Goal: Task Accomplishment & Management: Complete application form

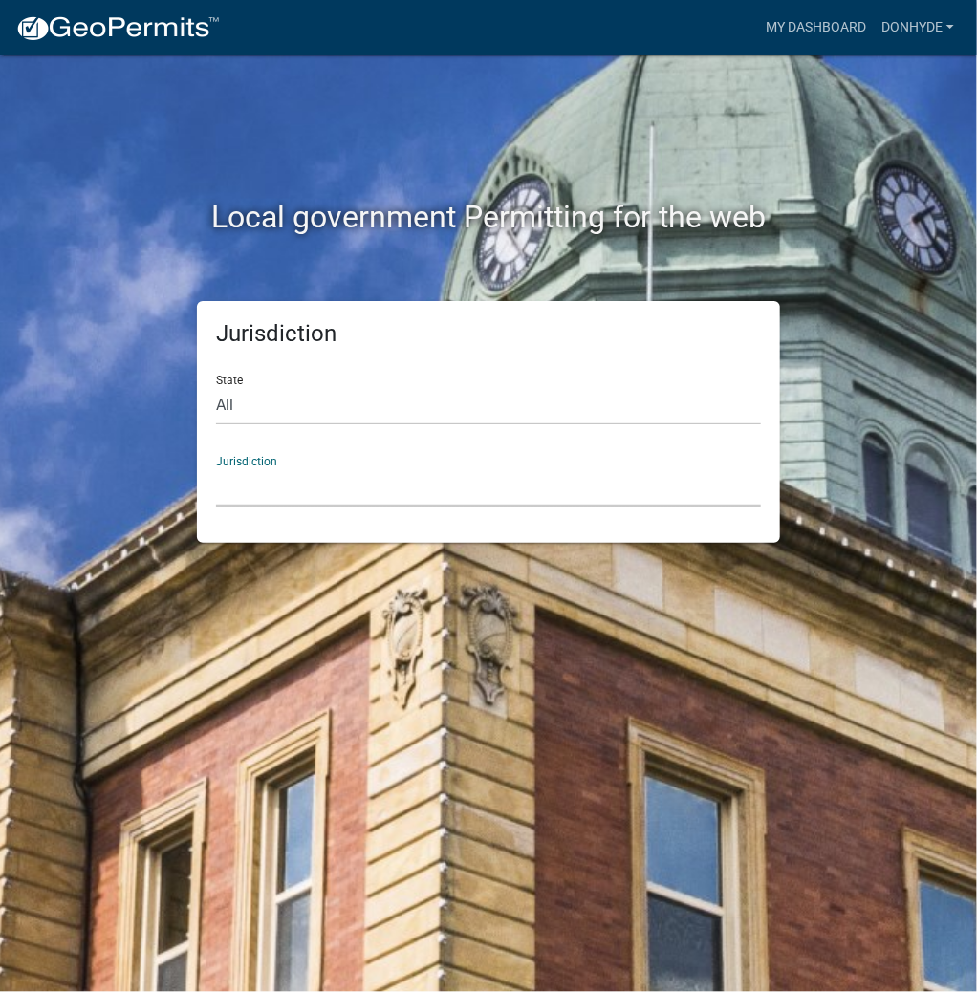
click at [355, 494] on select "[GEOGRAPHIC_DATA], [US_STATE] City of [GEOGRAPHIC_DATA], [US_STATE] [GEOGRAPHIC…" at bounding box center [488, 486] width 545 height 39
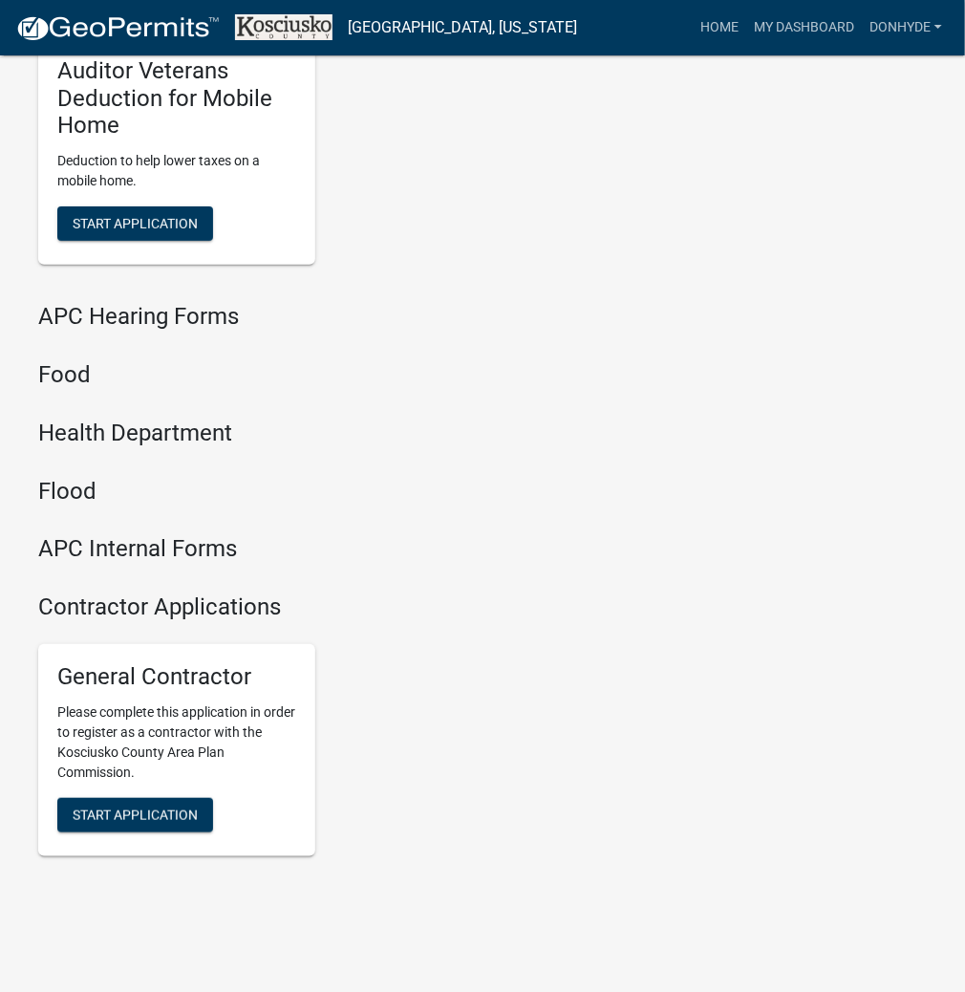
scroll to position [2572, 0]
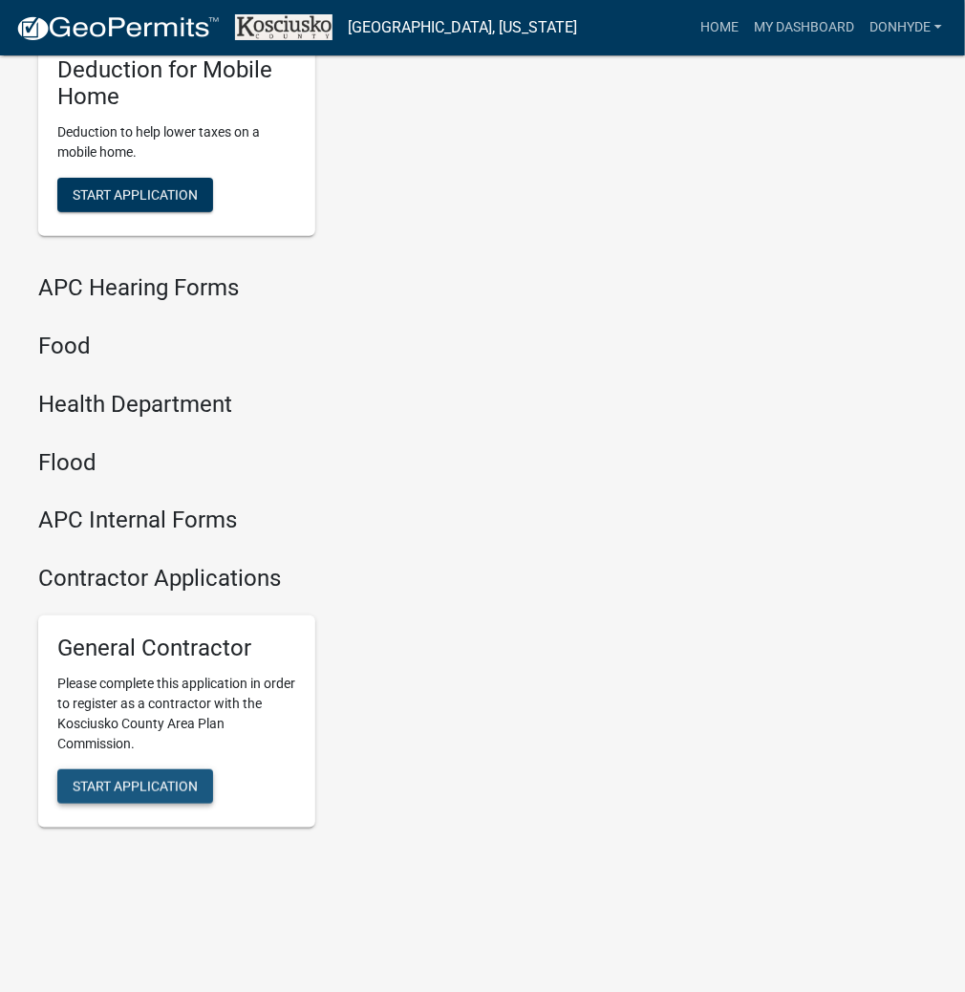
click at [142, 782] on span "Start Application" at bounding box center [135, 785] width 125 height 15
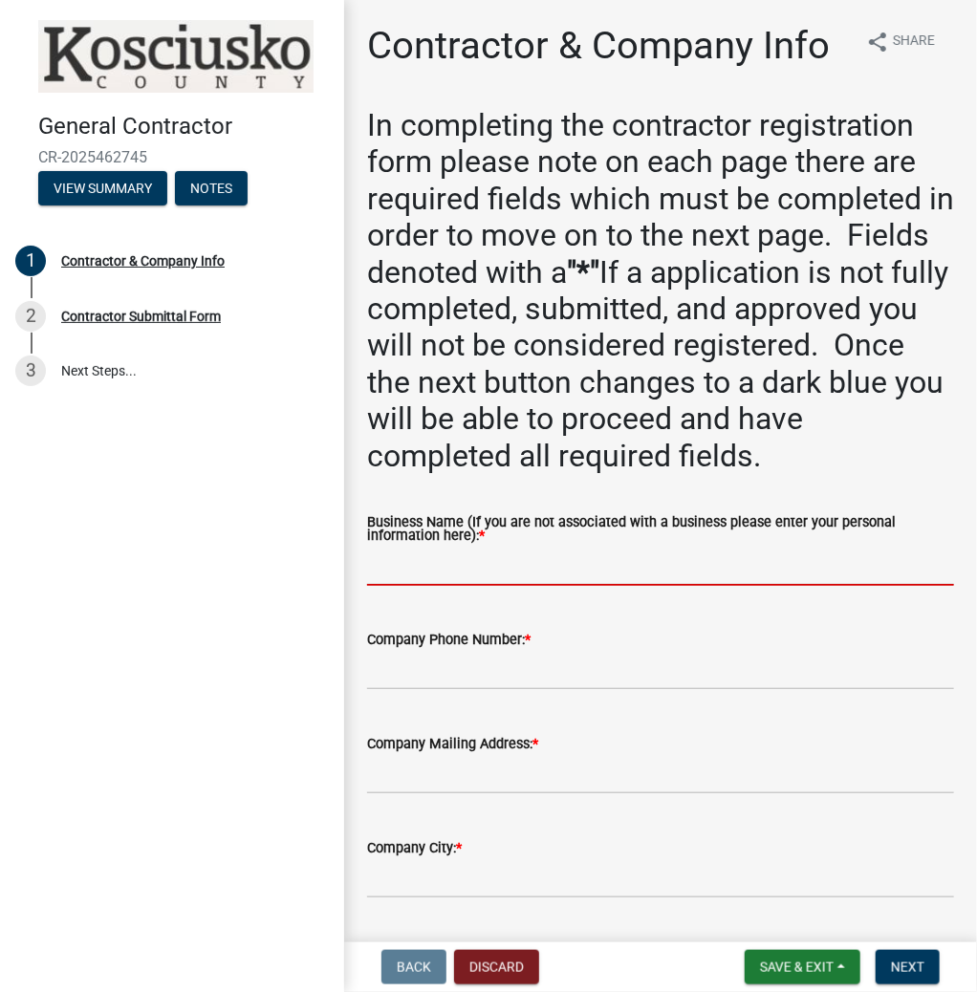
paste input "DONALDHYDE"
click at [429, 570] on input "DONALDHYDE" at bounding box center [660, 566] width 587 height 39
type input "[PERSON_NAME]"
click at [422, 692] on wm-data-entity-input "Company Phone Number: *" at bounding box center [660, 653] width 587 height 104
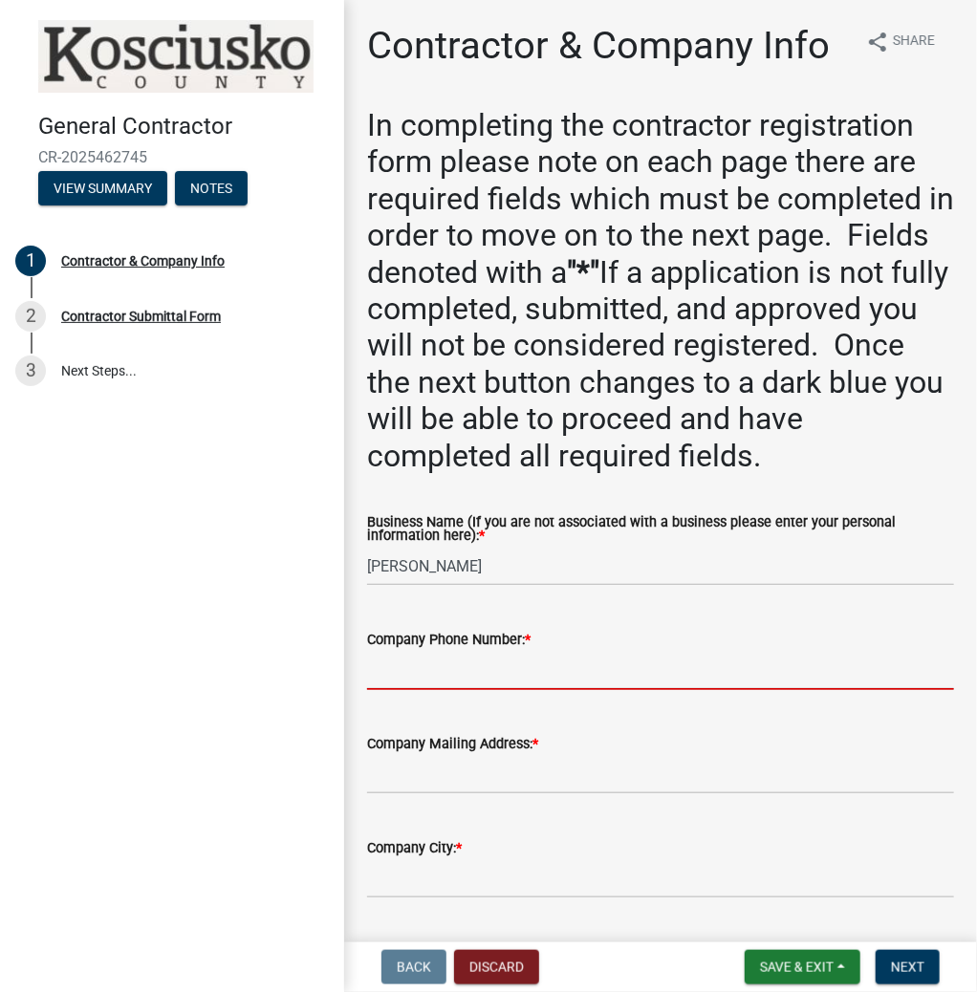
click at [419, 677] on input "Company Phone Number: *" at bounding box center [660, 670] width 587 height 39
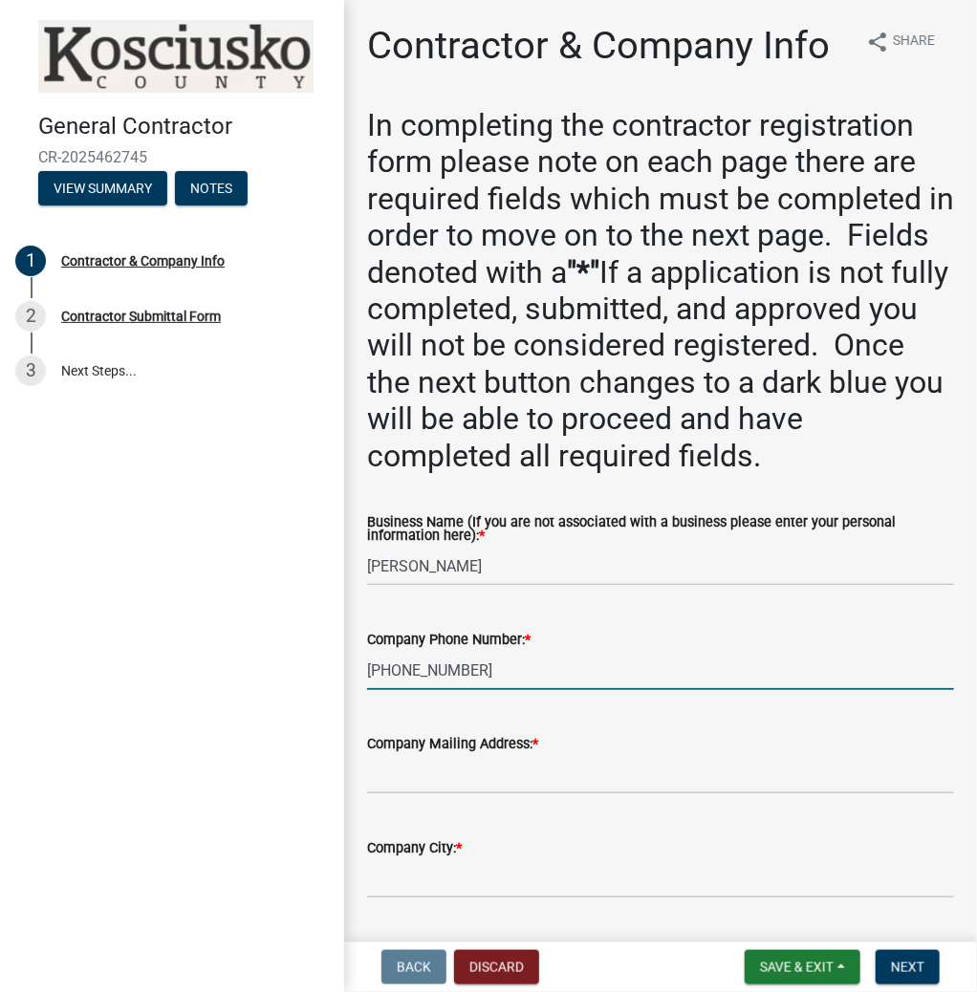
type input "[PHONE_NUMBER]"
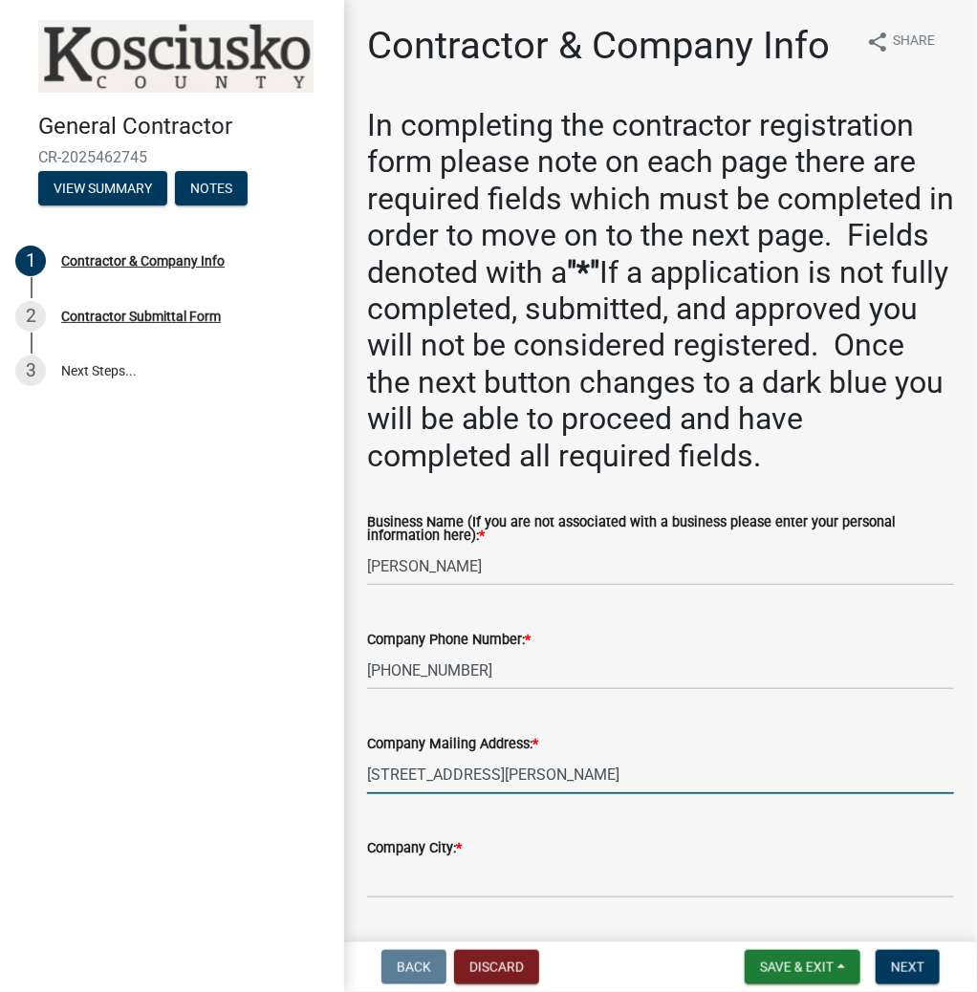
type input "[STREET_ADDRESS][PERSON_NAME]"
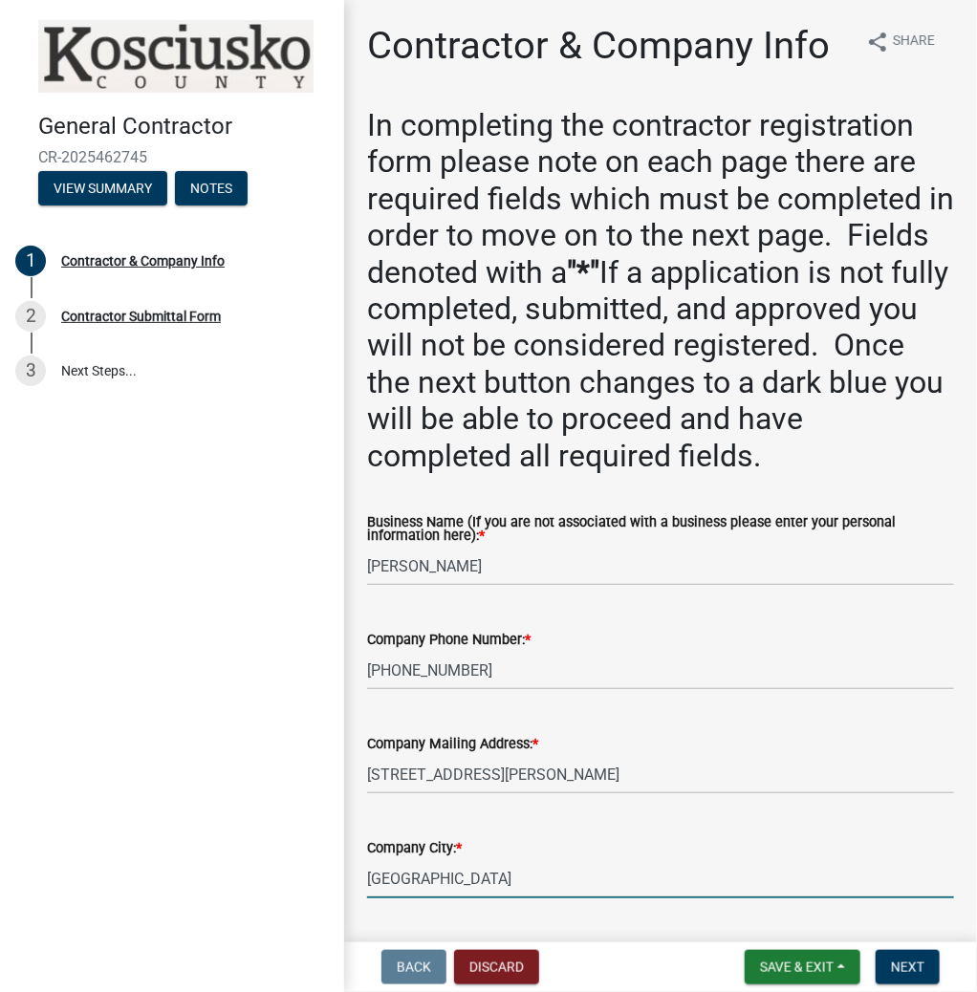
type input "[GEOGRAPHIC_DATA]"
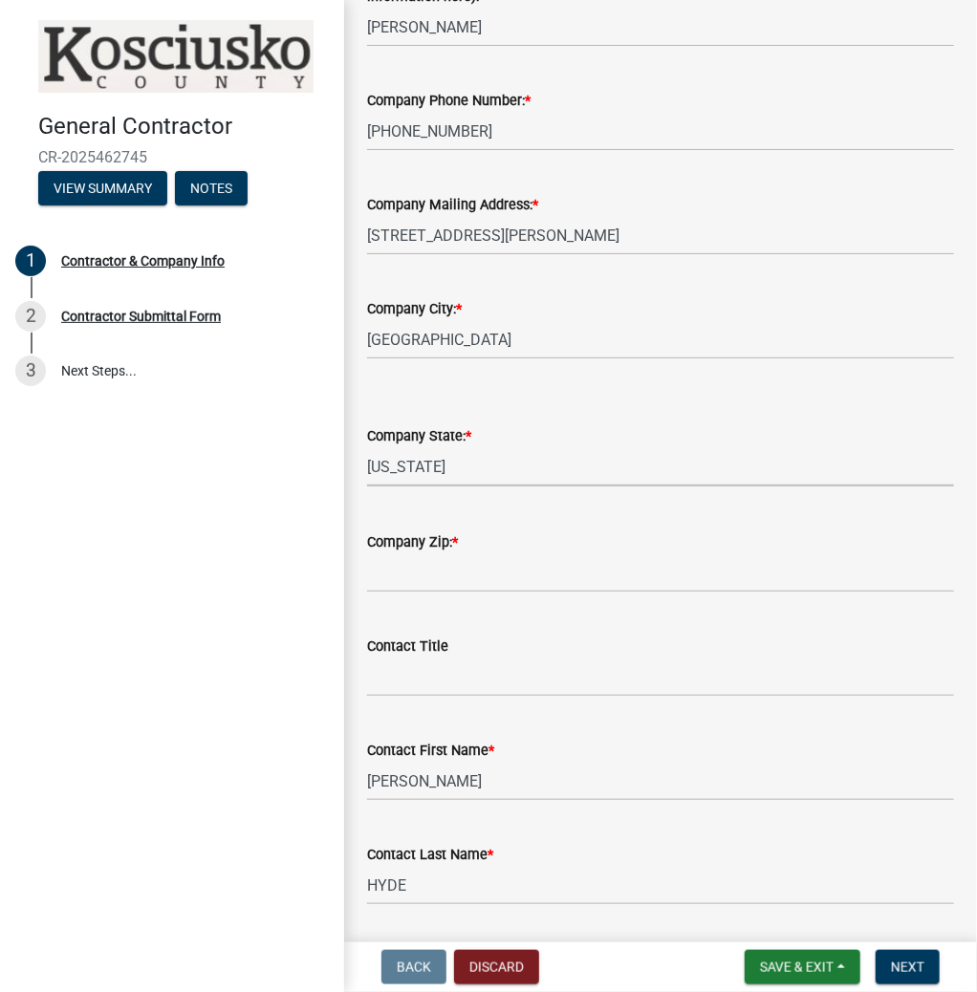
select select "IN"
type input "46982"
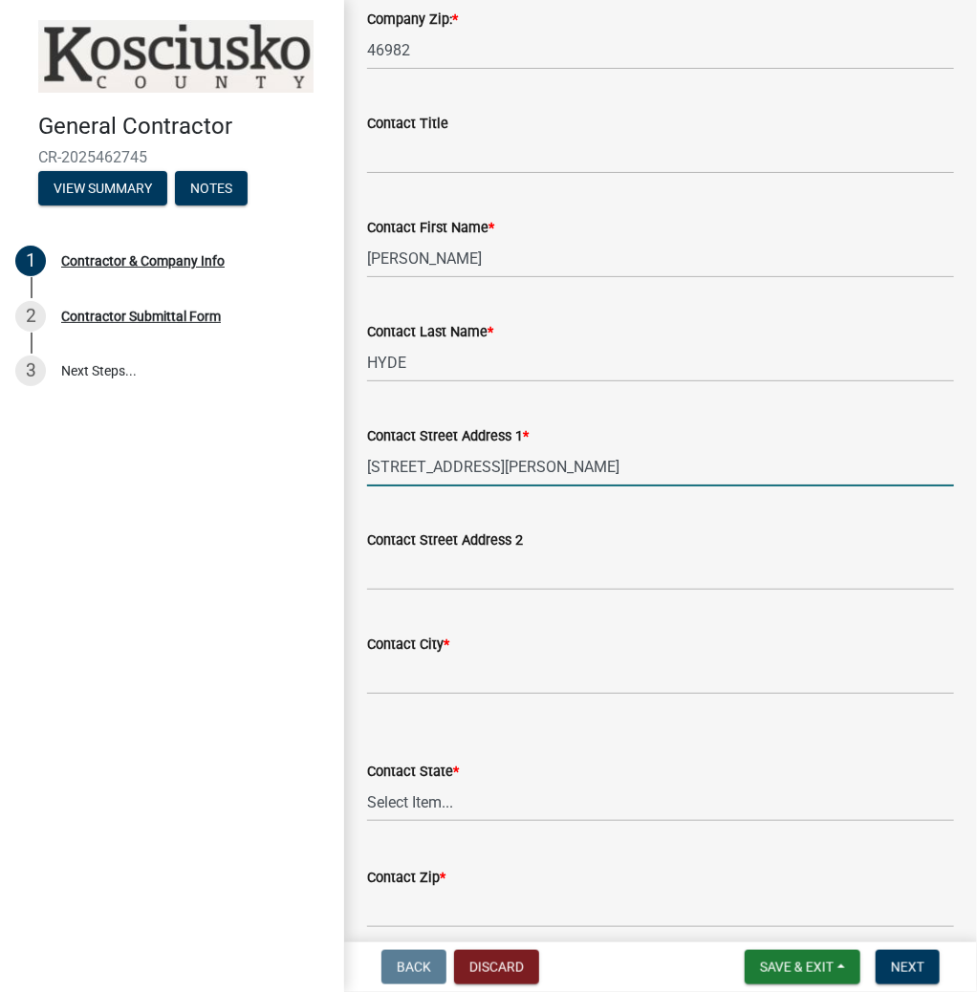
type input "[STREET_ADDRESS][PERSON_NAME]"
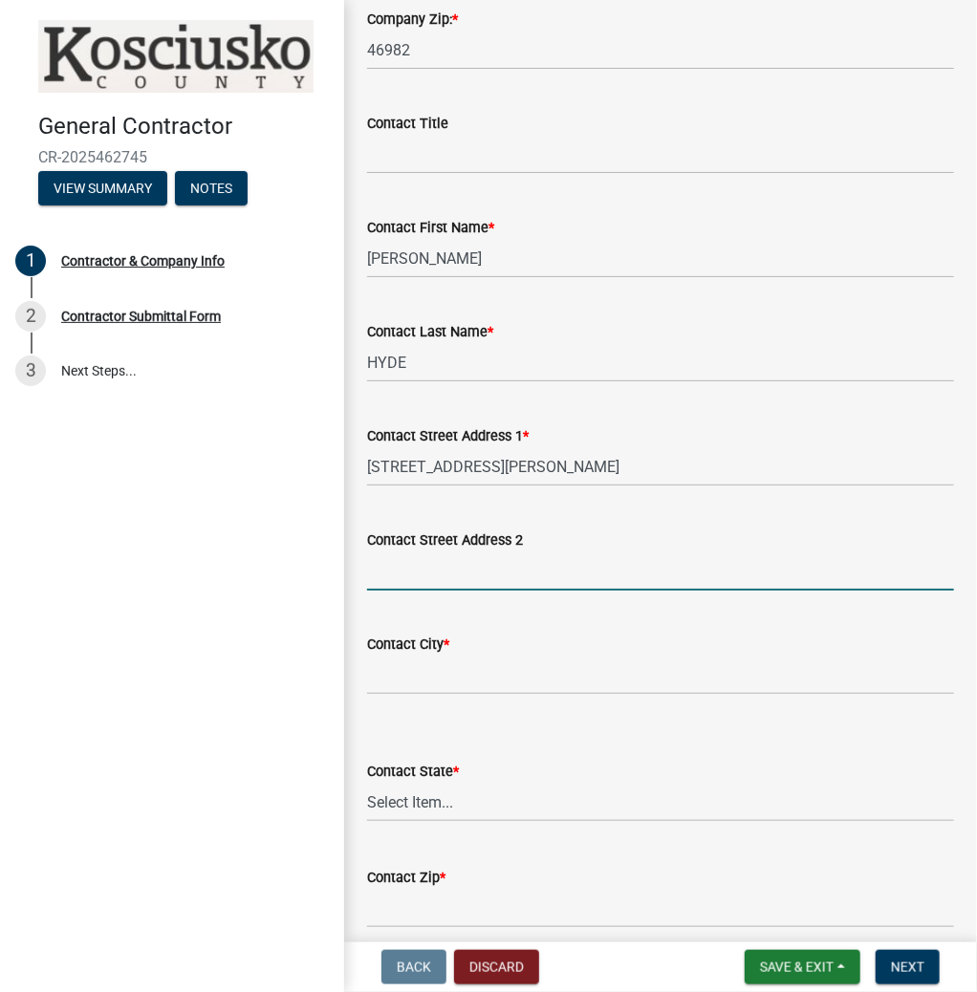
type input "S"
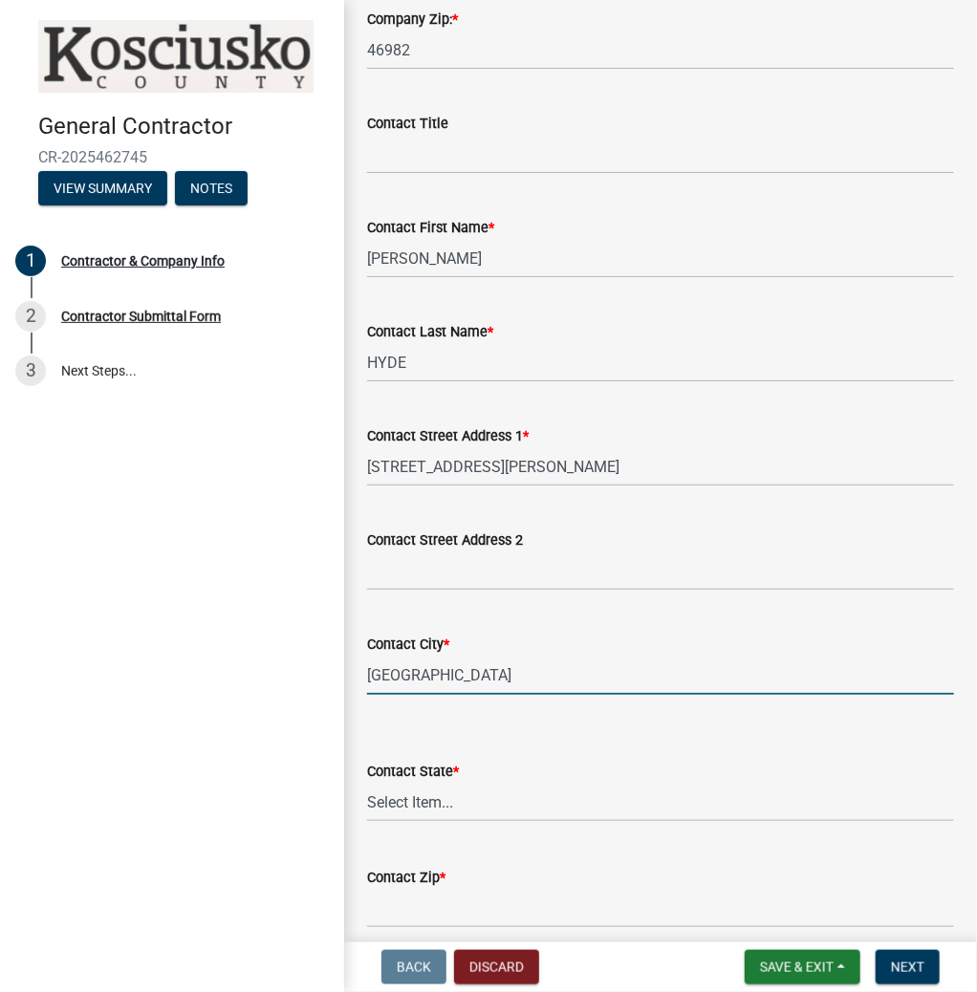
type input "[GEOGRAPHIC_DATA]"
select select "IN"
type input "46982"
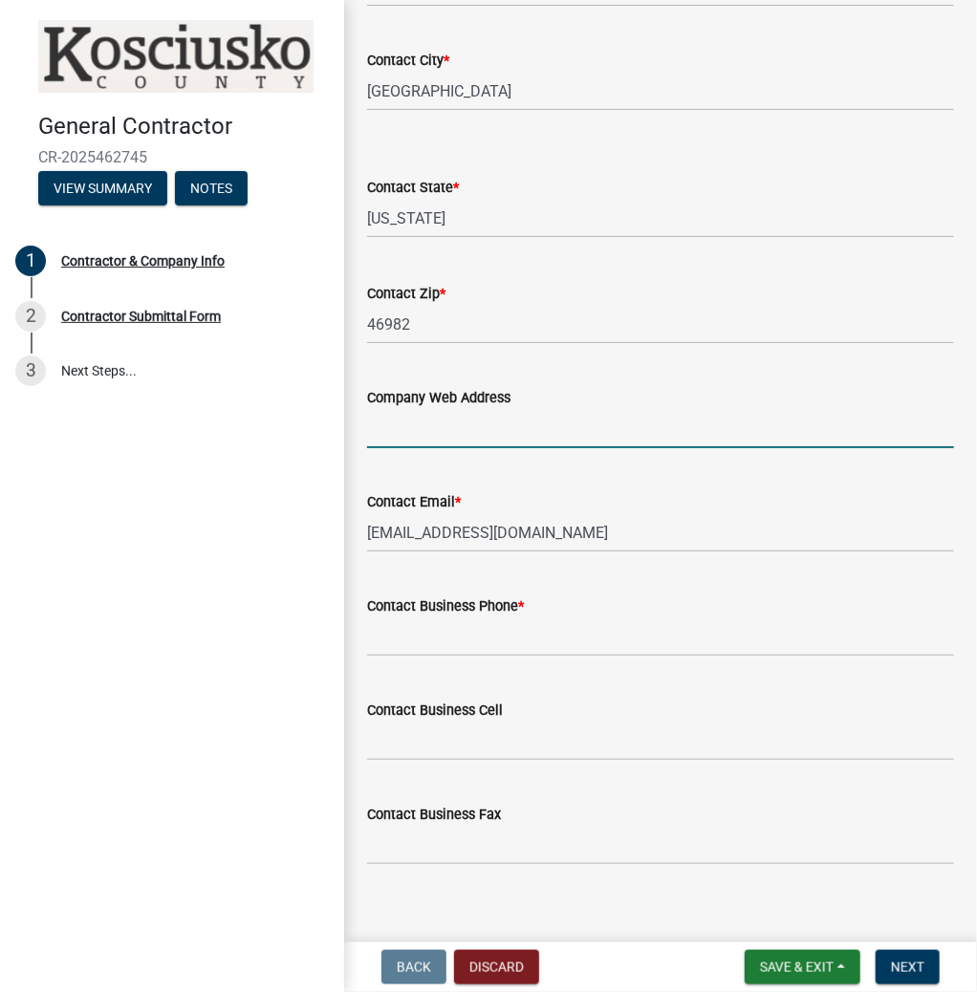
scroll to position [1666, 0]
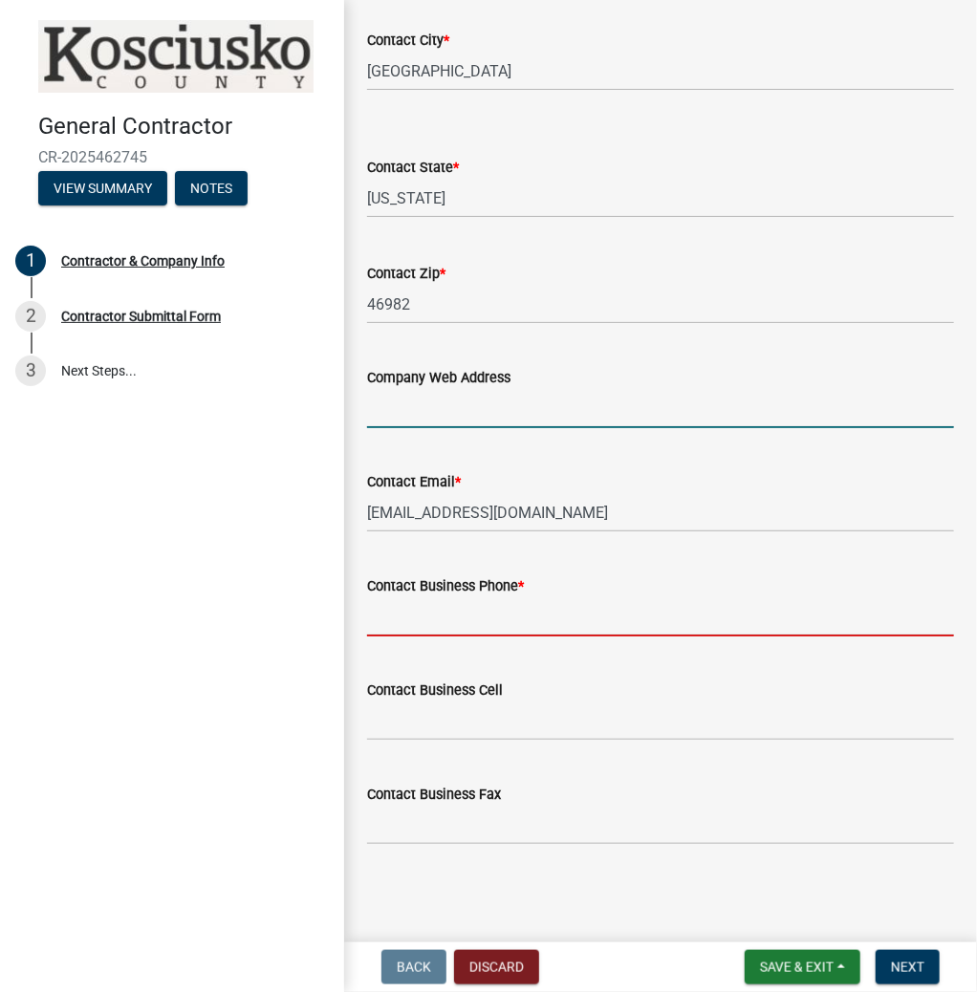
click at [478, 623] on input "Contact Business Phone *" at bounding box center [660, 616] width 587 height 39
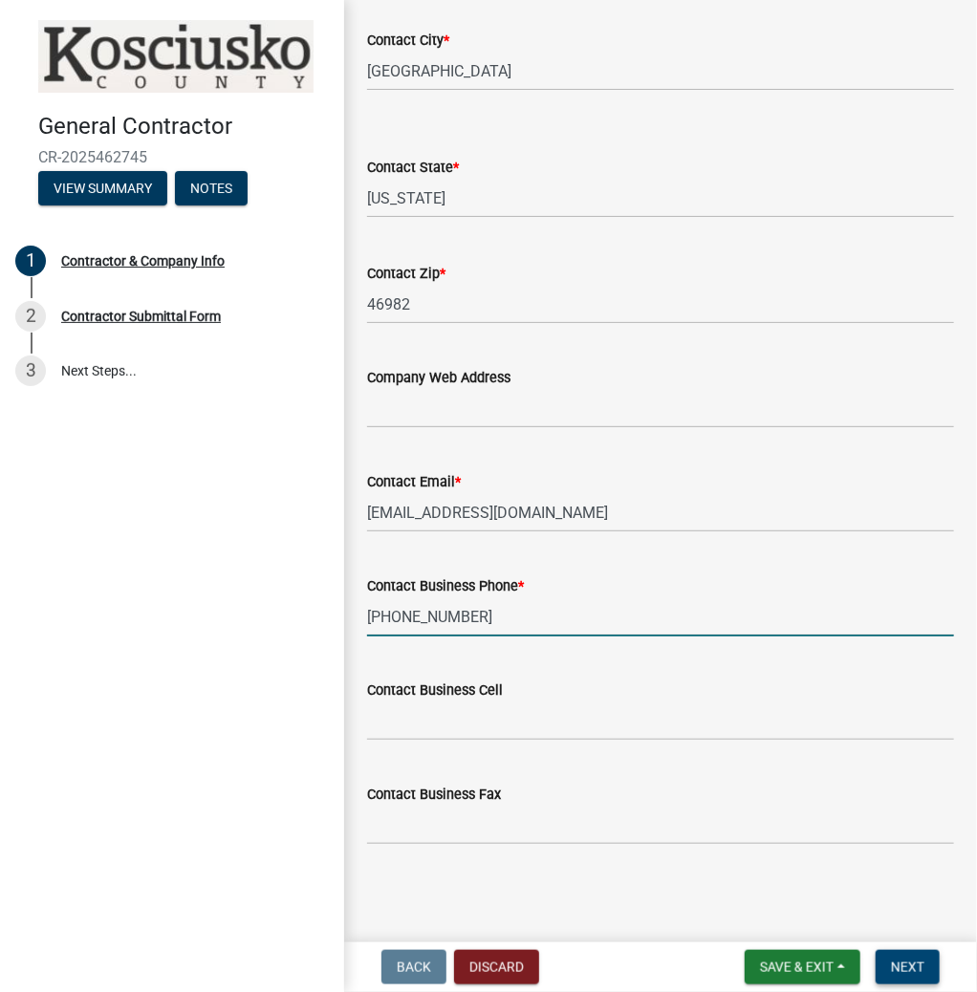
type input "[PHONE_NUMBER]"
click at [903, 971] on span "Next" at bounding box center [907, 966] width 33 height 15
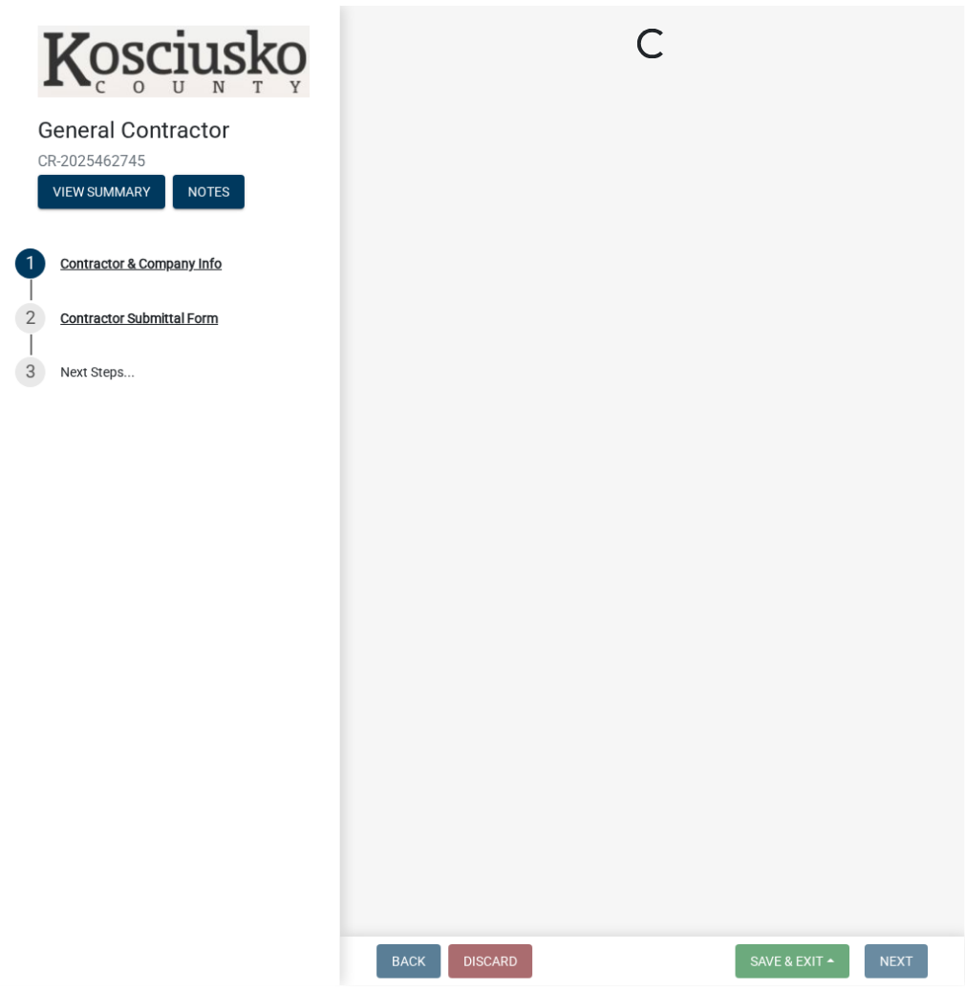
scroll to position [0, 0]
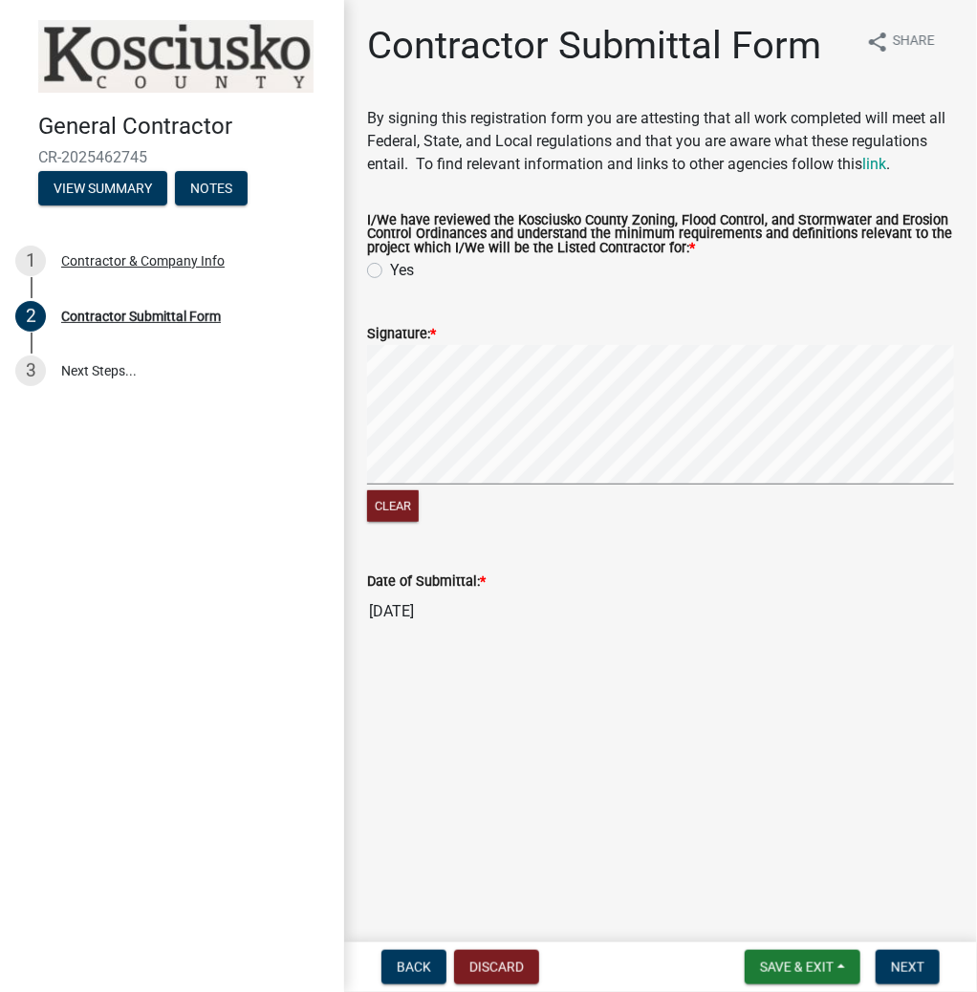
drag, startPoint x: 397, startPoint y: 253, endPoint x: 361, endPoint y: 266, distance: 37.5
click at [395, 255] on label "I/We have reviewed the Kosciusko County Zoning, Flood Control, and Stormwater a…" at bounding box center [660, 234] width 587 height 41
click at [390, 275] on label "Yes" at bounding box center [402, 270] width 24 height 23
click at [390, 271] on input "Yes" at bounding box center [396, 265] width 12 height 12
radio input "true"
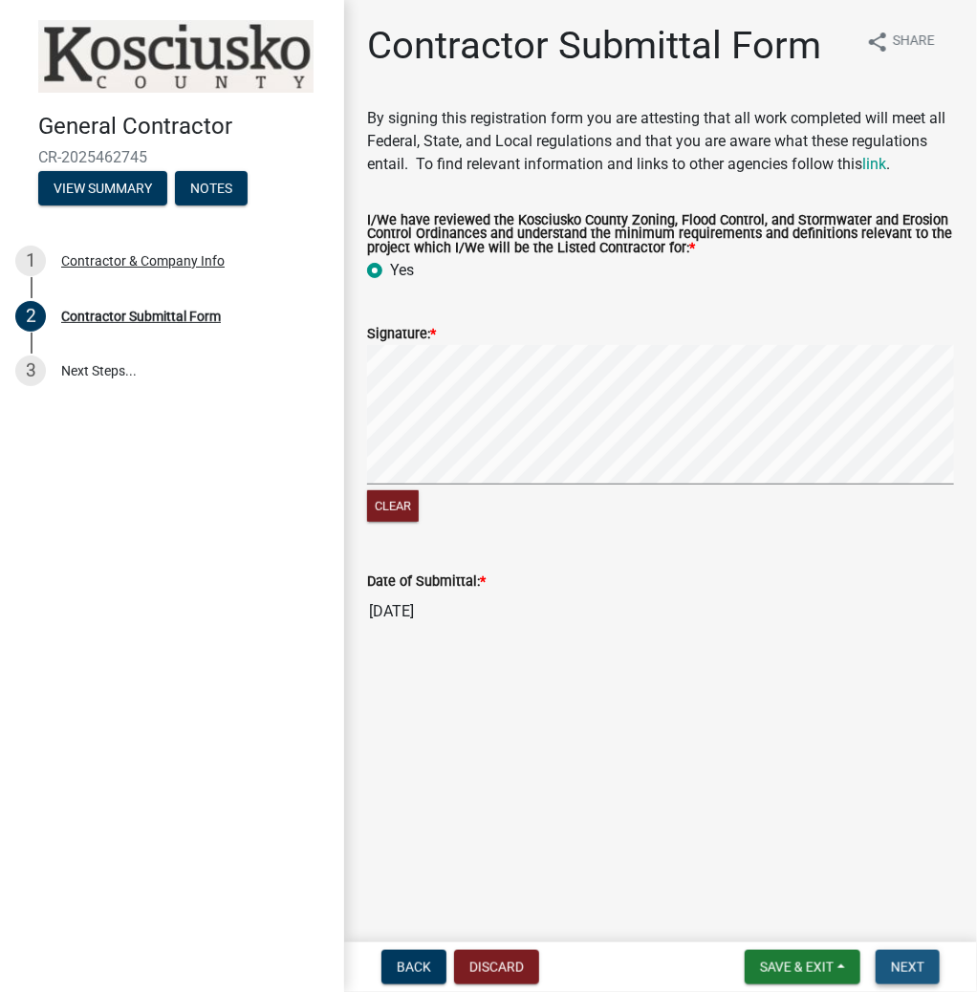
click at [919, 959] on span "Next" at bounding box center [907, 966] width 33 height 15
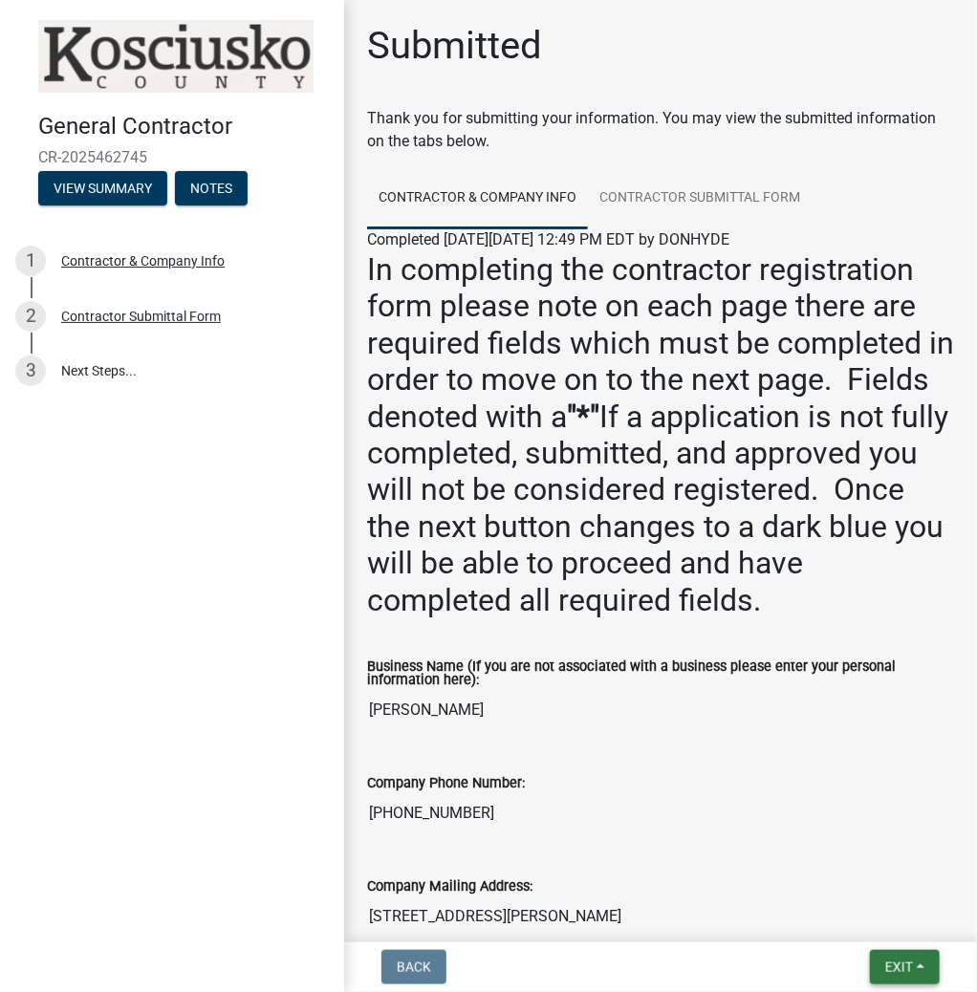
click at [898, 955] on button "Exit" at bounding box center [905, 967] width 70 height 34
click at [869, 927] on button "Save & Exit" at bounding box center [863, 917] width 153 height 46
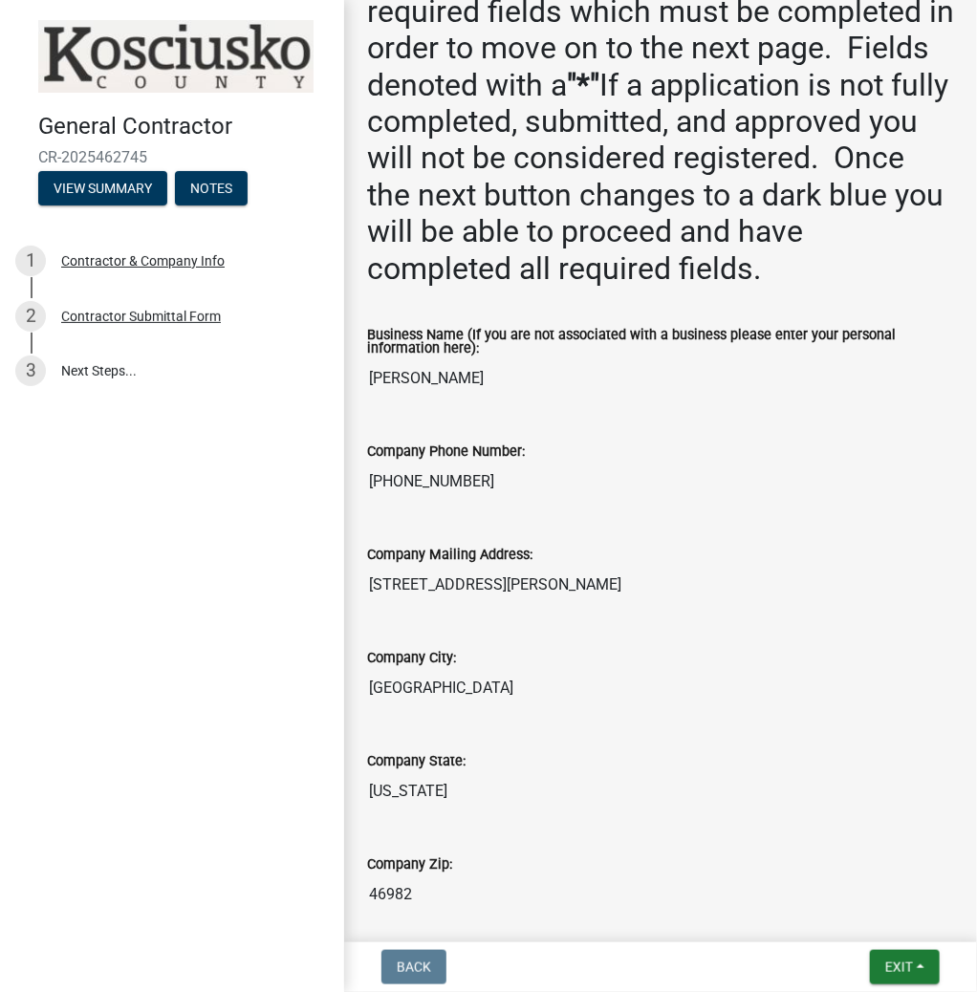
scroll to position [76, 0]
